Goal: Answer question/provide support: Share knowledge or assist other users

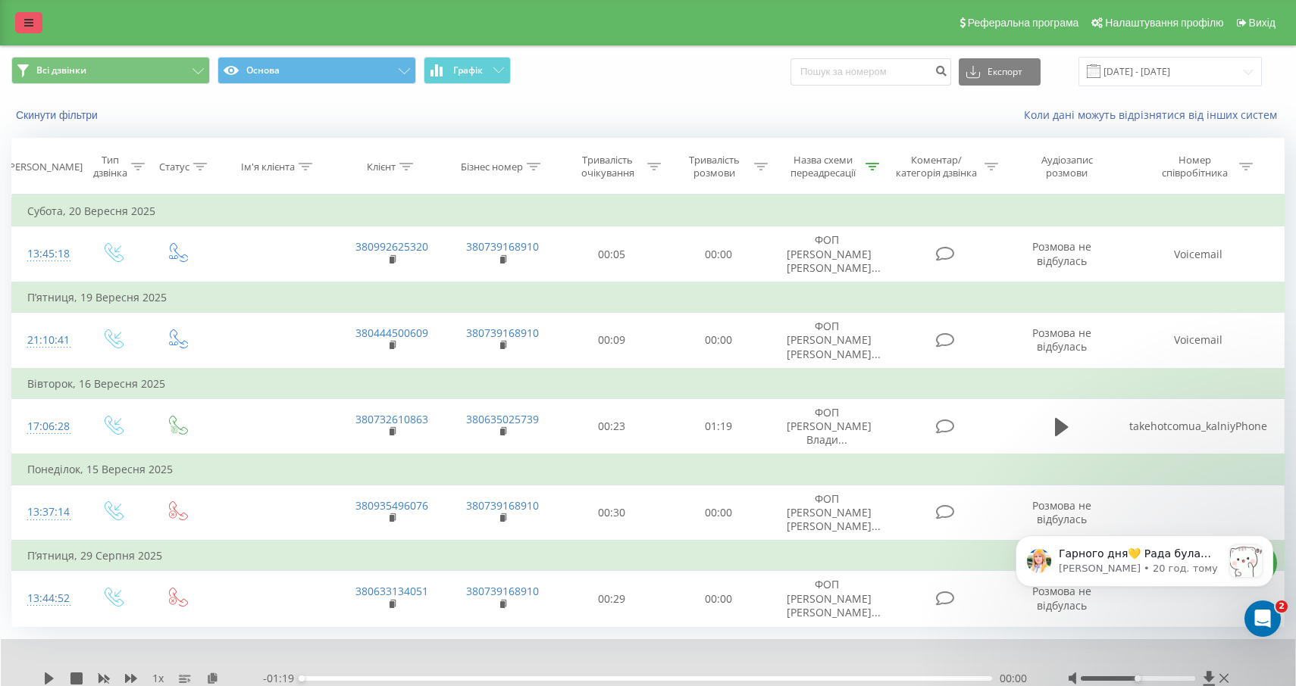
click at [33, 20] on link at bounding box center [28, 22] width 27 height 21
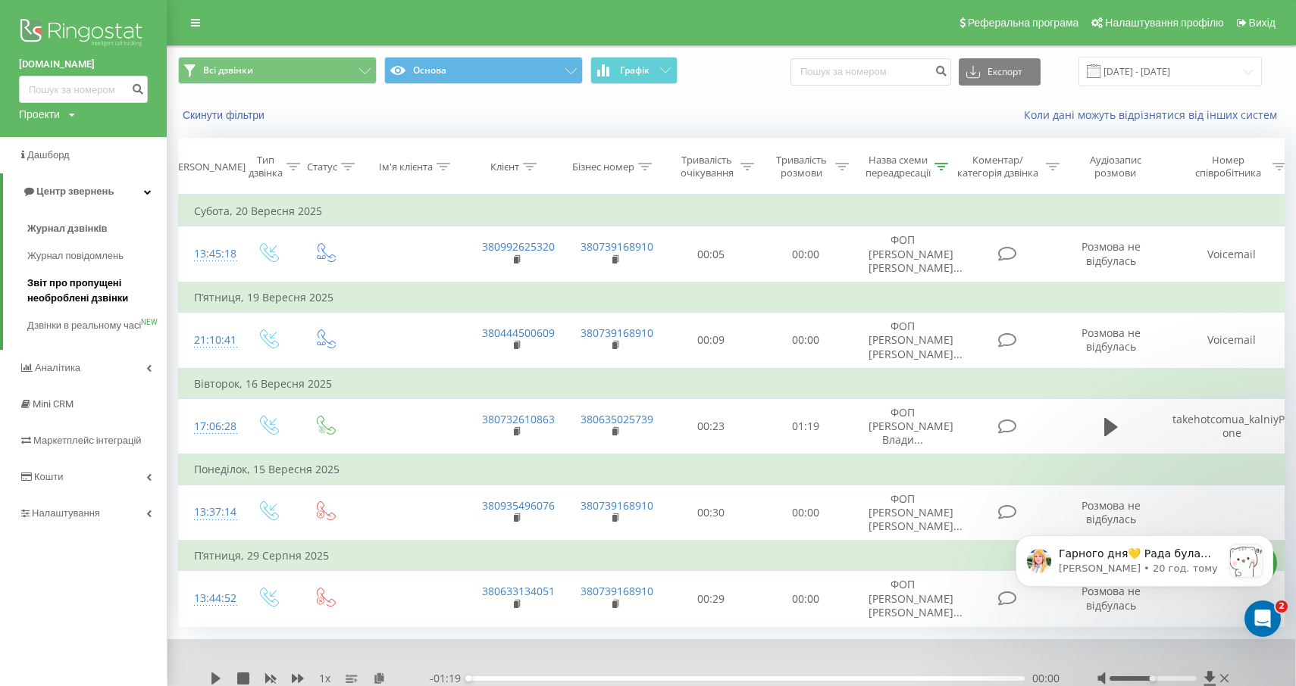
click at [77, 286] on span "Звіт про пропущені необроблені дзвінки" at bounding box center [93, 291] width 132 height 30
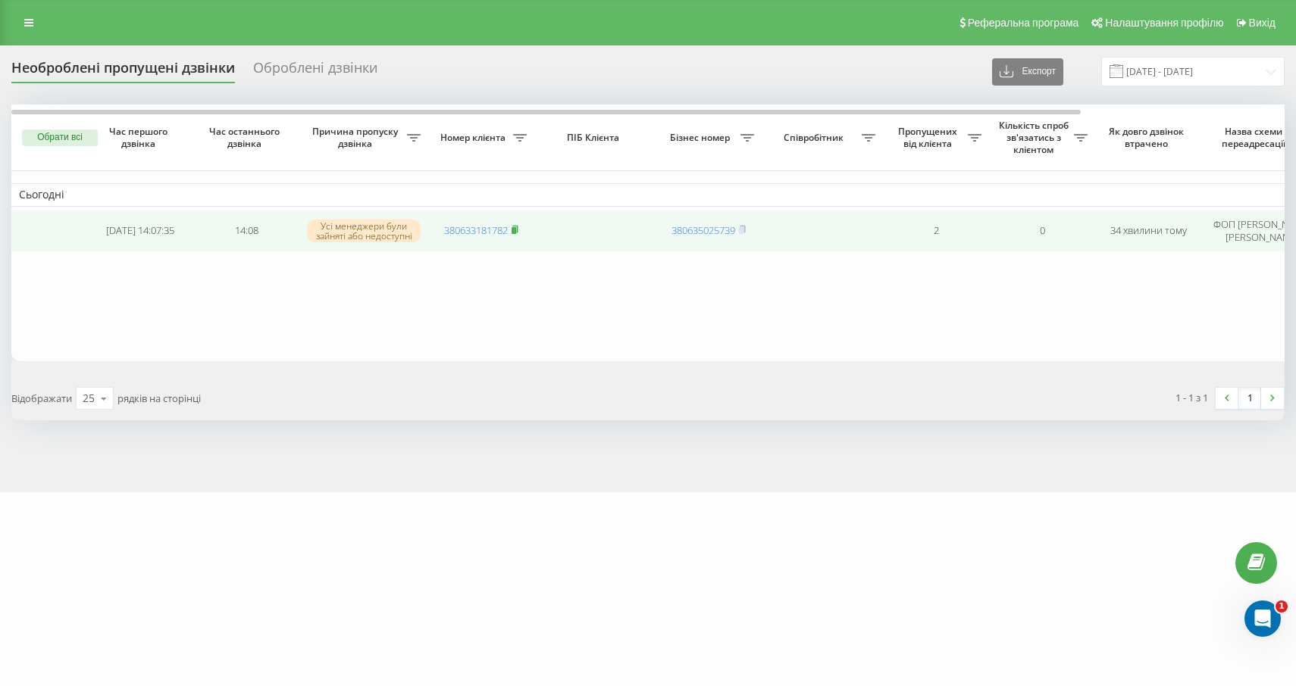
click at [518, 230] on icon at bounding box center [514, 229] width 7 height 9
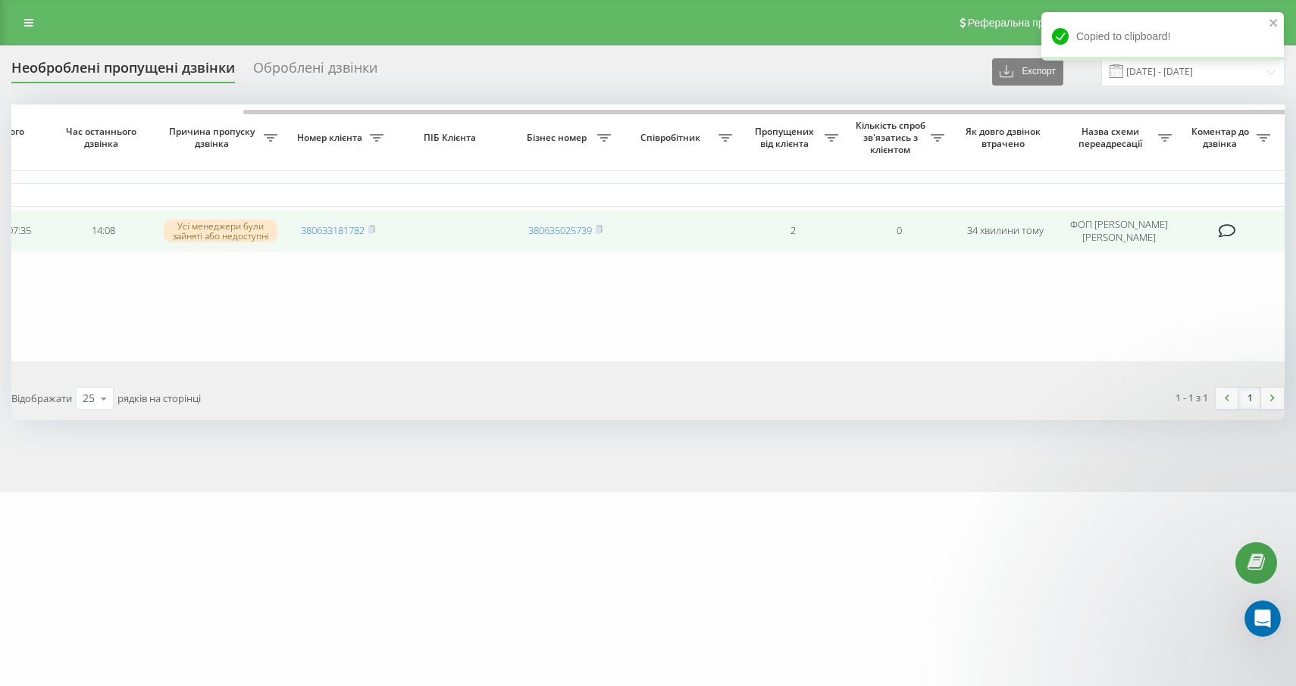
scroll to position [0, 242]
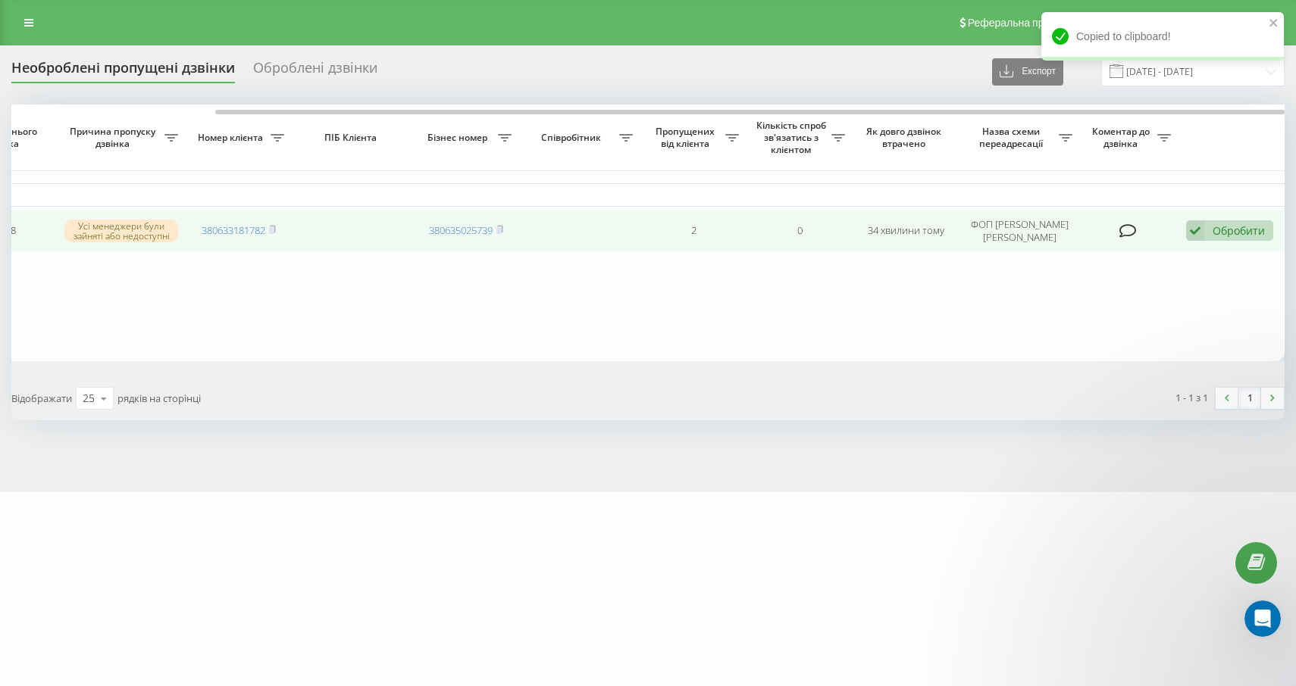
click at [1200, 230] on icon at bounding box center [1195, 230] width 18 height 20
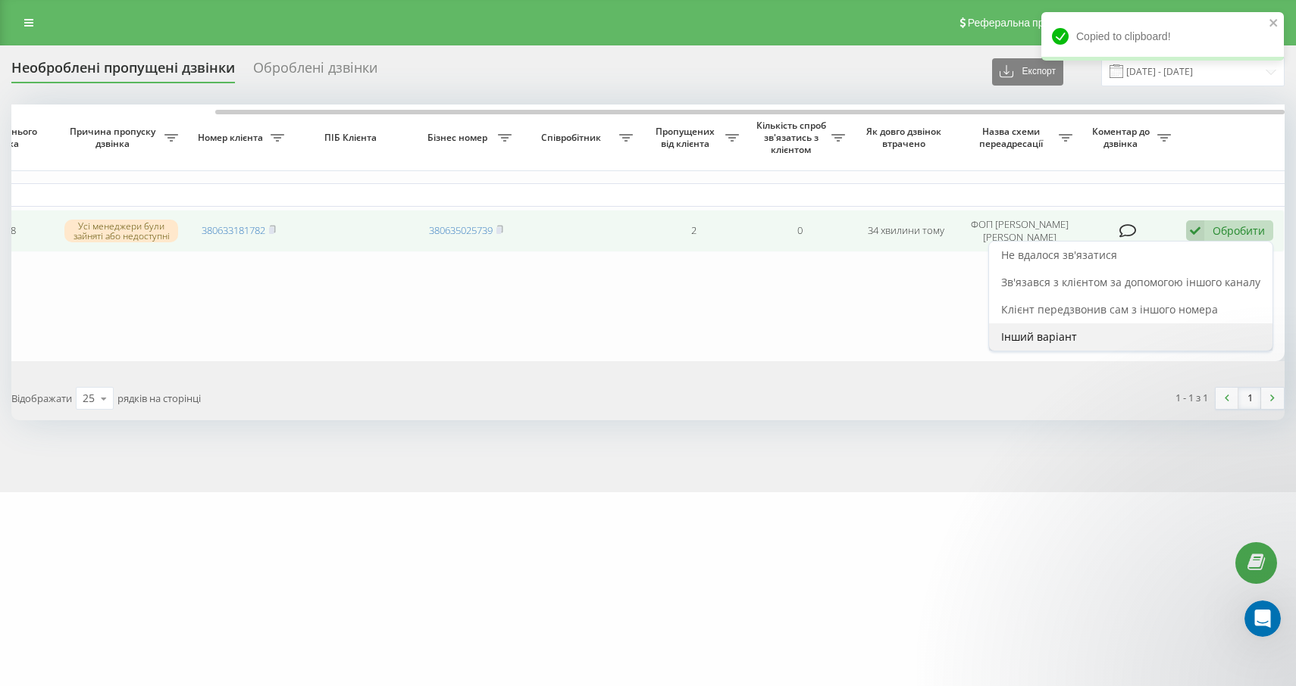
click at [1159, 329] on div "Інший варіант" at bounding box center [1130, 337] width 283 height 27
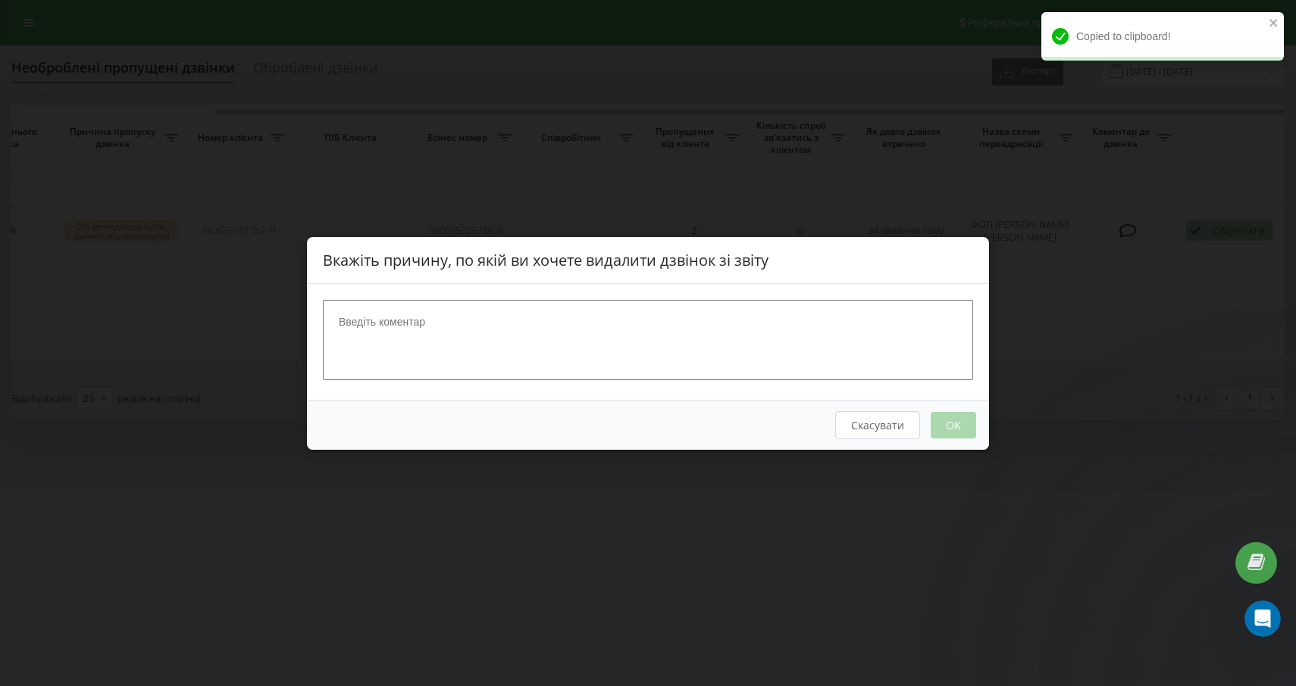
click at [818, 323] on textarea at bounding box center [648, 339] width 650 height 80
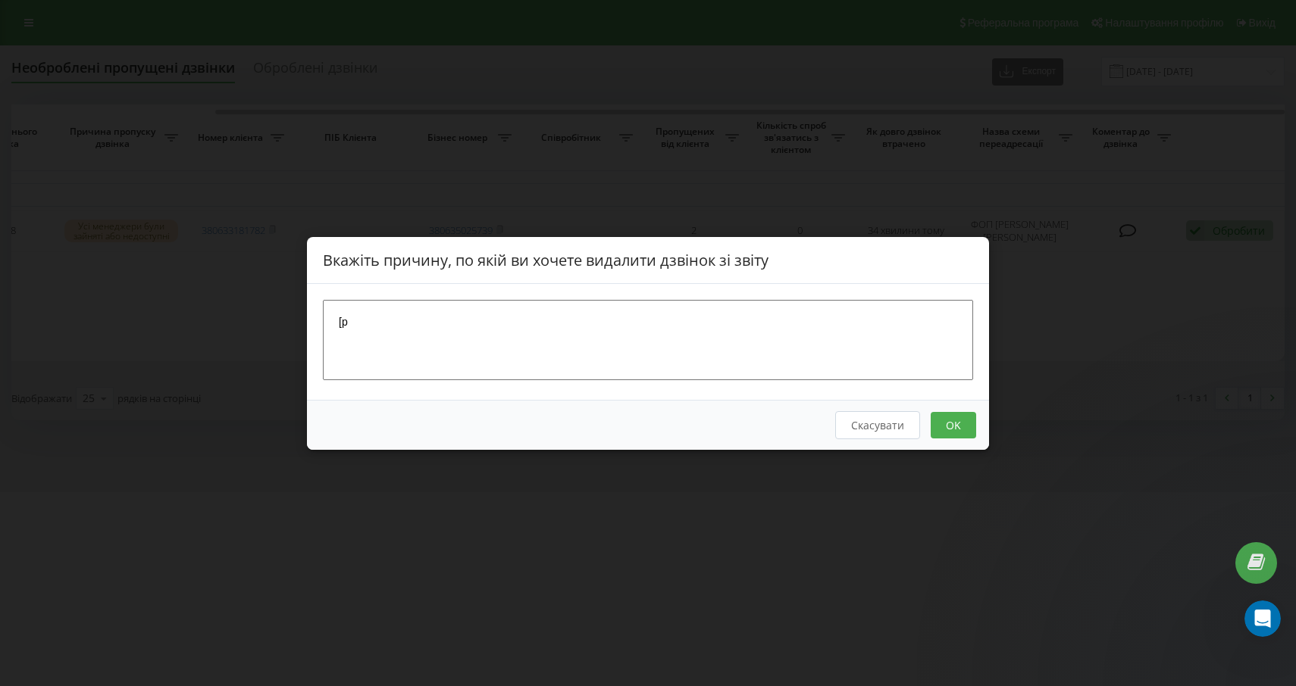
type textarea "["
type textarea "хз"
click at [937, 419] on button "OK" at bounding box center [952, 424] width 45 height 27
